Goal: Check status: Check status

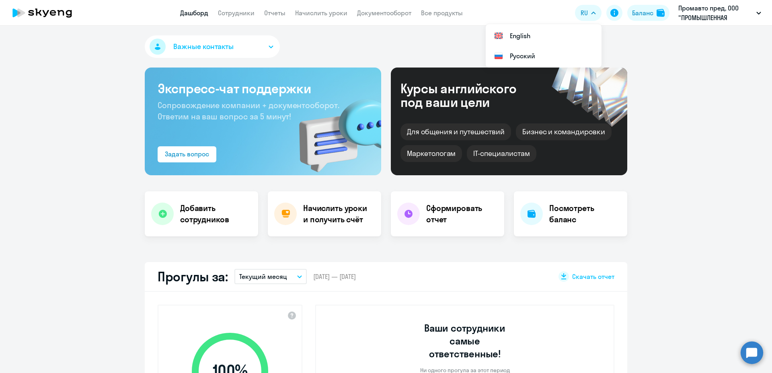
select select "30"
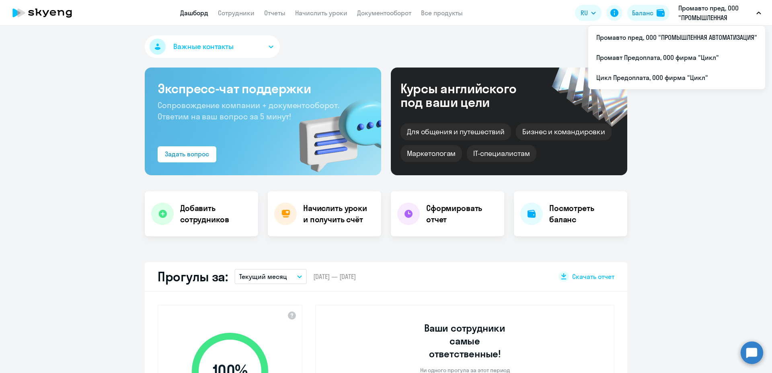
click at [696, 12] on p "Промавто пред, ООО "ПРОМЫШЛЕННАЯ АВТОМАТИЗАЦИЯ"" at bounding box center [715, 12] width 75 height 19
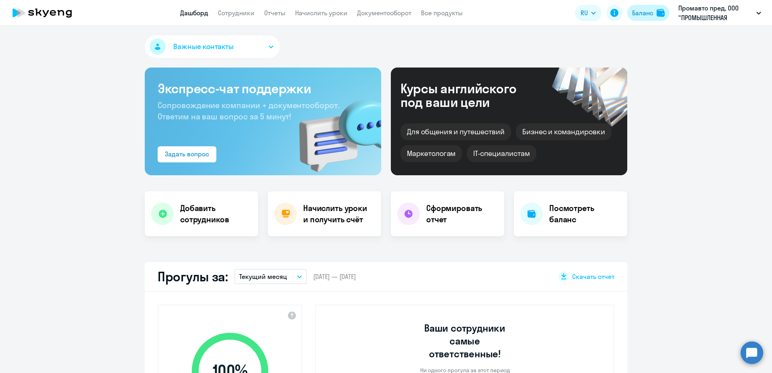
click at [633, 16] on div "Баланс" at bounding box center [642, 13] width 21 height 10
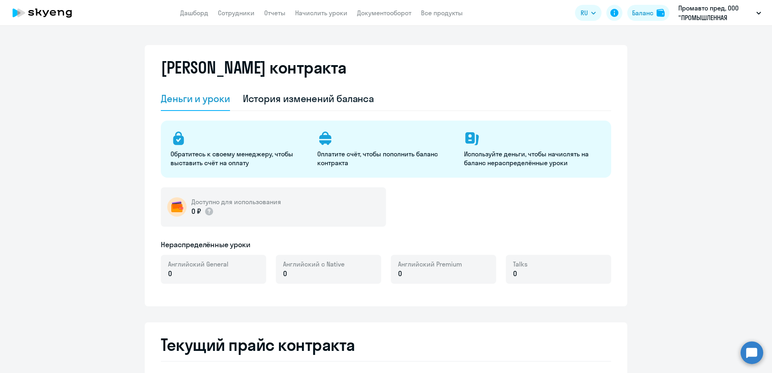
select select "english_adult_not_native_speaker"
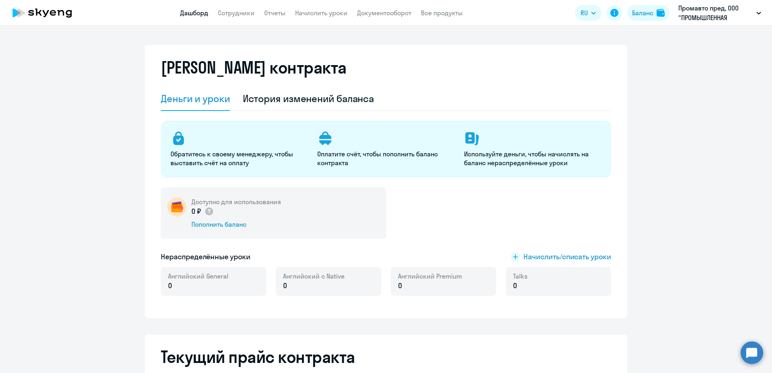
click at [195, 15] on link "Дашборд" at bounding box center [194, 13] width 28 height 8
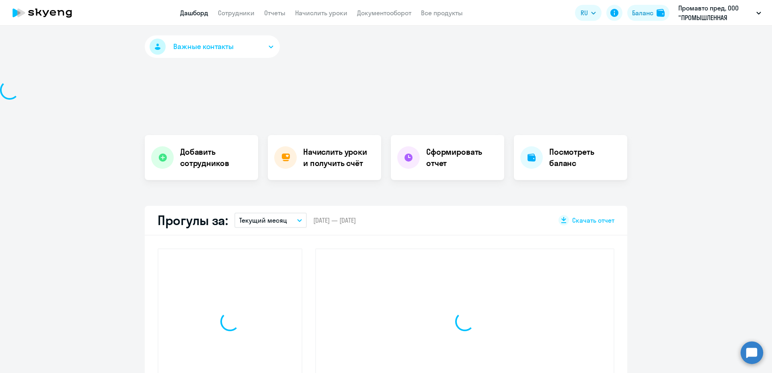
select select "30"
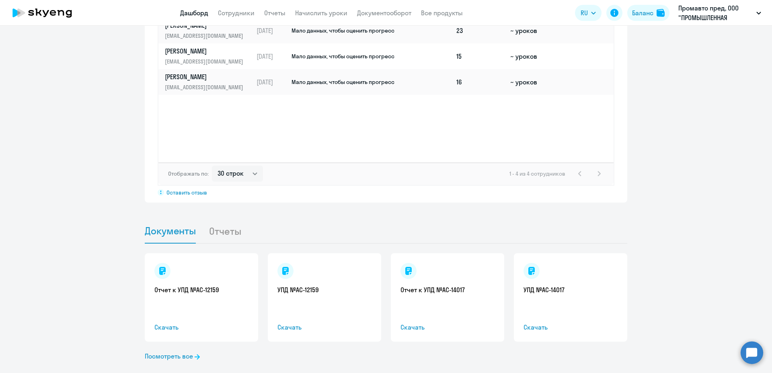
scroll to position [652, 0]
click at [159, 351] on link "Посмотреть все" at bounding box center [172, 356] width 55 height 10
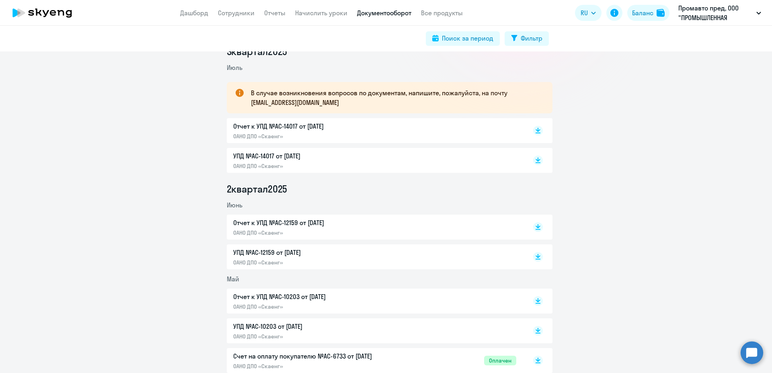
scroll to position [157, 0]
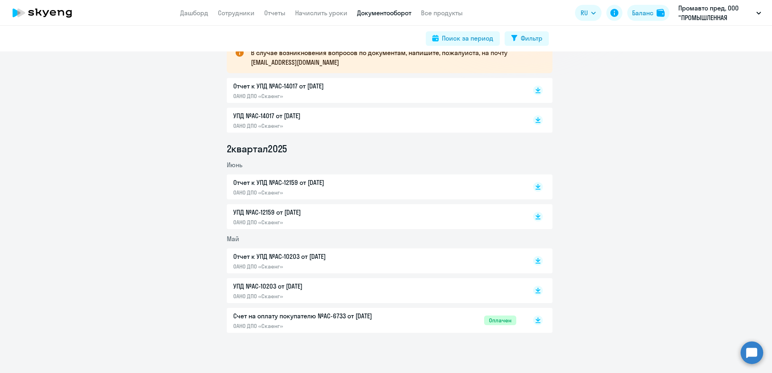
click at [376, 319] on p "Счет на оплату покупателю №AC-6733 от 26.05.2025" at bounding box center [317, 316] width 169 height 10
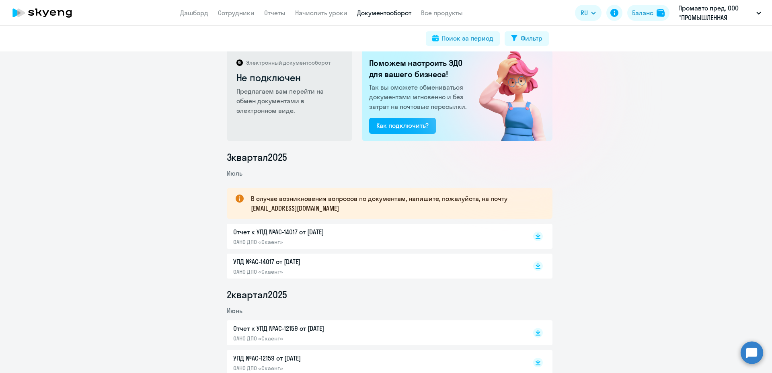
scroll to position [0, 0]
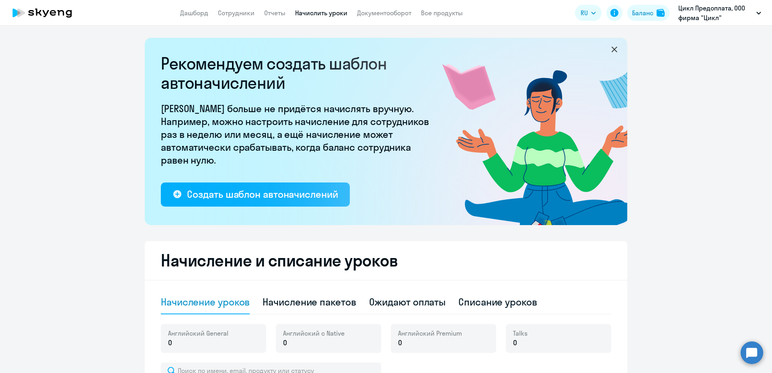
select select "10"
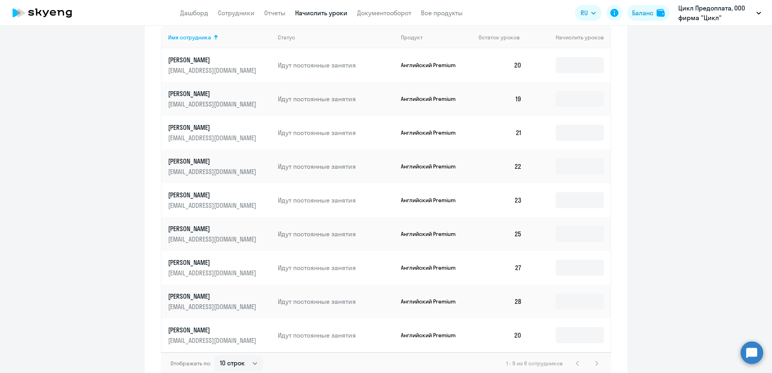
scroll to position [289, 0]
